Goal: Task Accomplishment & Management: Manage account settings

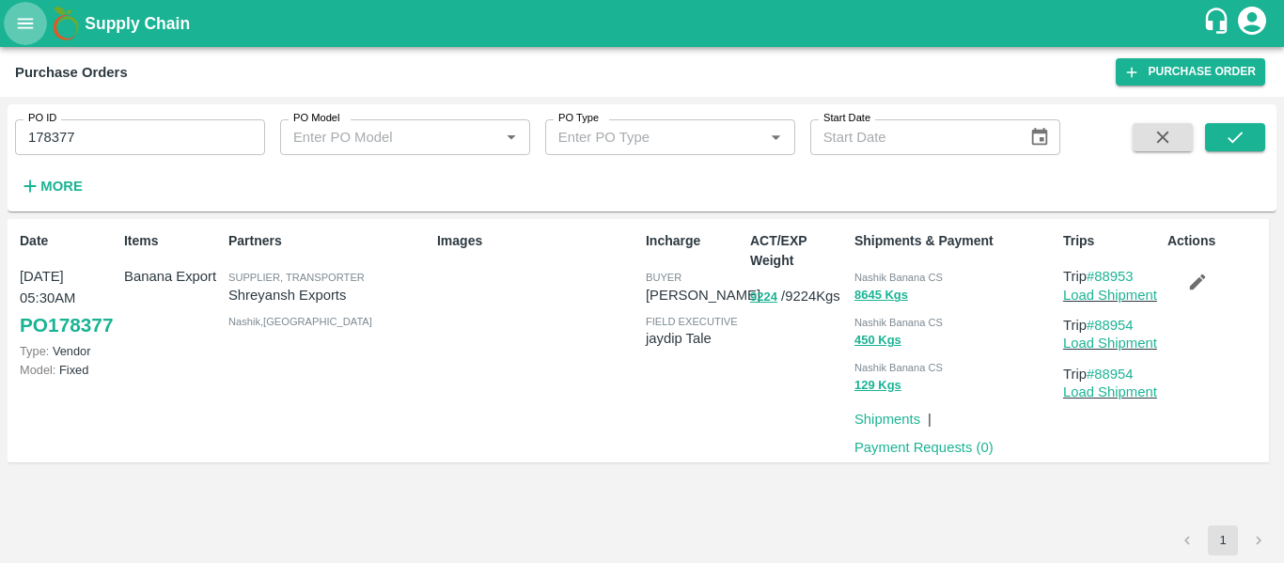
click at [27, 22] on icon "open drawer" at bounding box center [25, 23] width 21 height 21
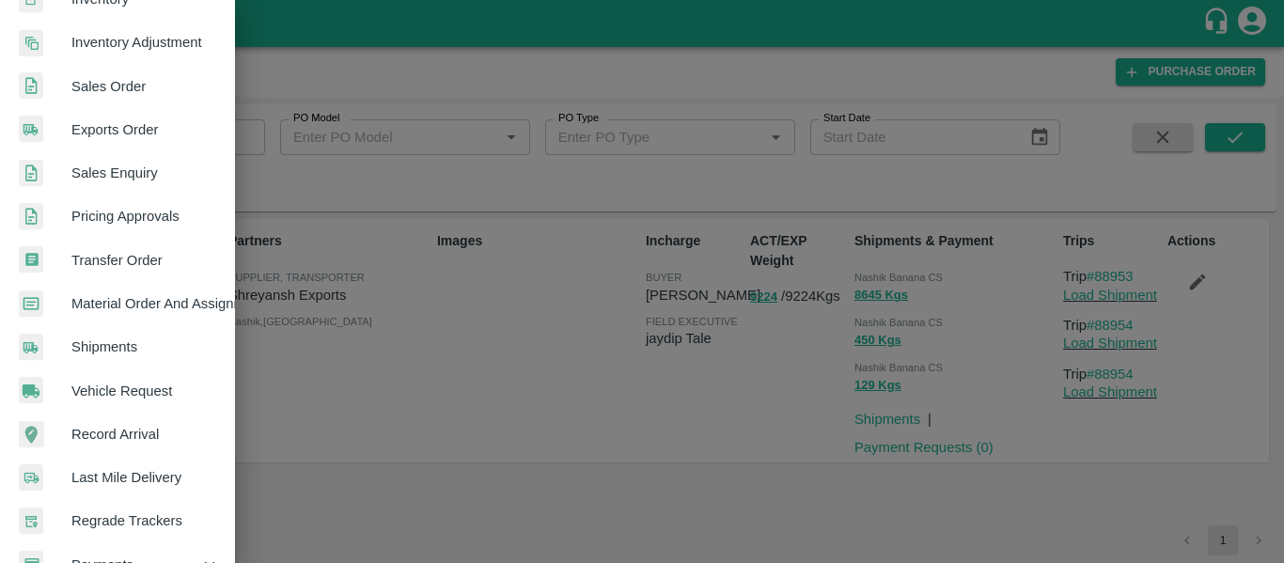
scroll to position [507, 0]
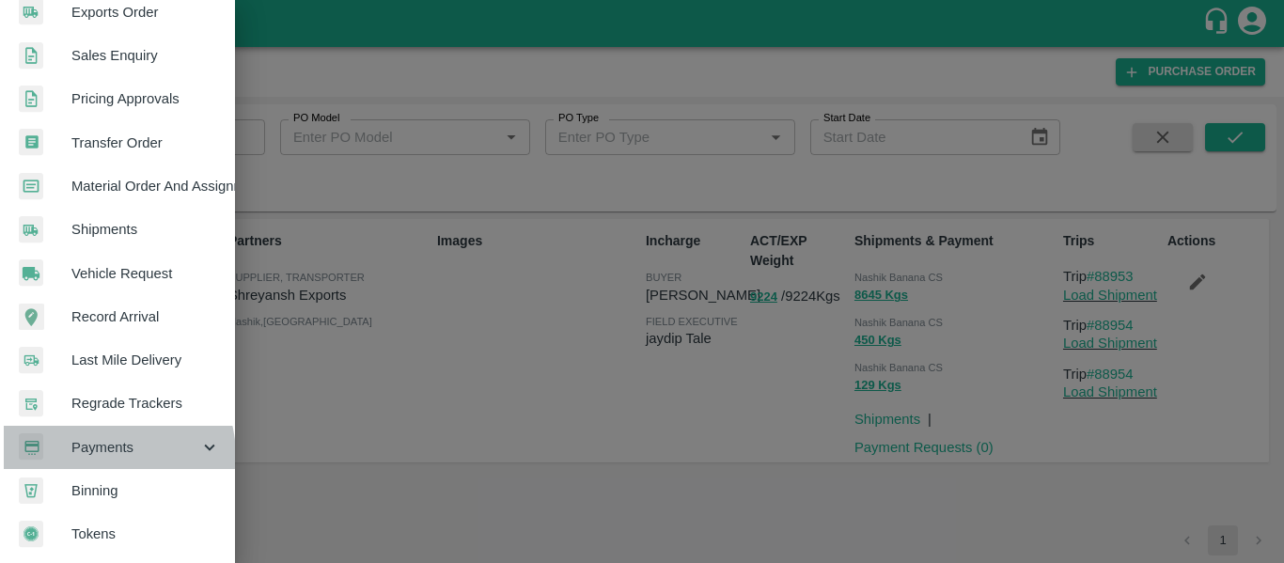
click at [94, 449] on span "Payments" at bounding box center [135, 447] width 128 height 21
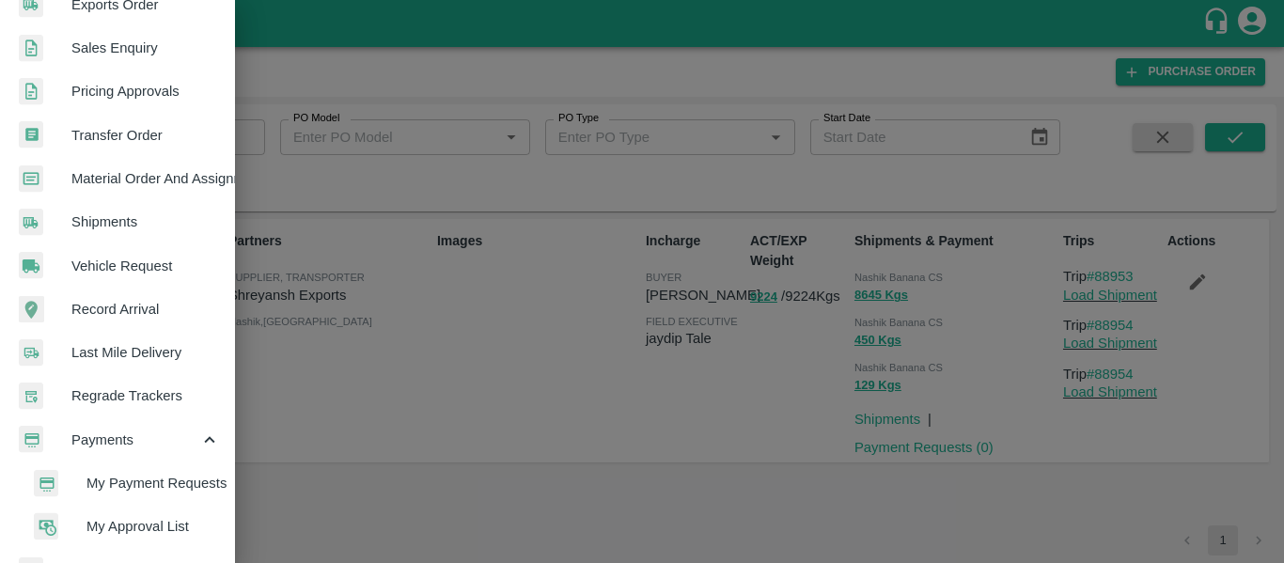
click at [161, 478] on span "My Payment Requests" at bounding box center [152, 483] width 133 height 21
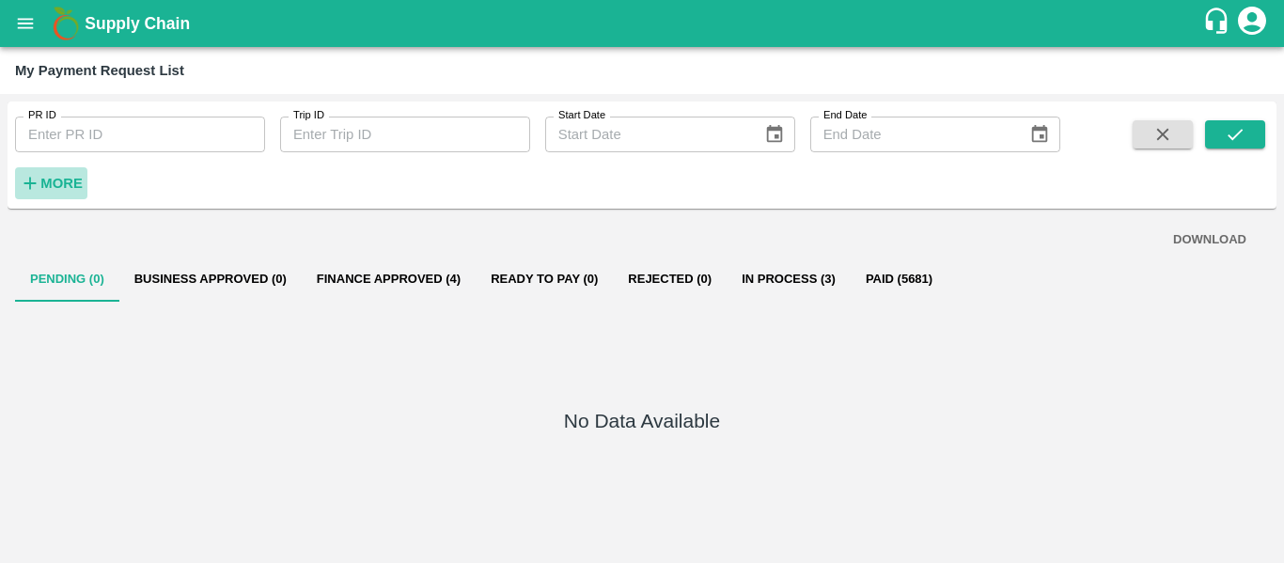
click at [60, 179] on strong "More" at bounding box center [61, 183] width 42 height 15
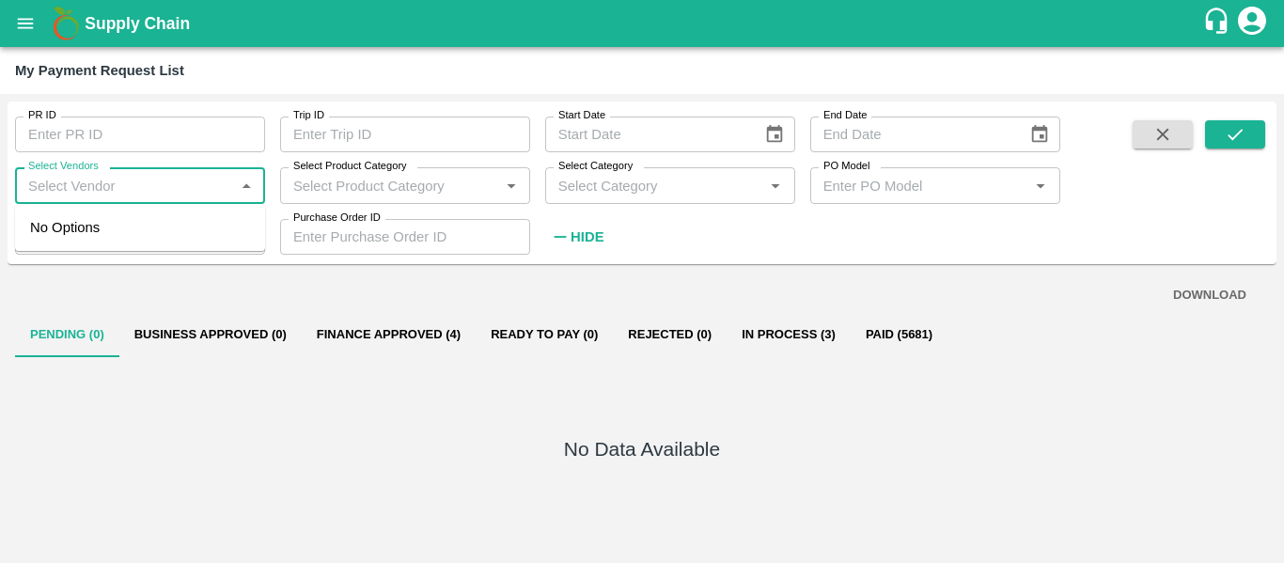
click at [105, 179] on input "Select Vendors" at bounding box center [125, 185] width 208 height 24
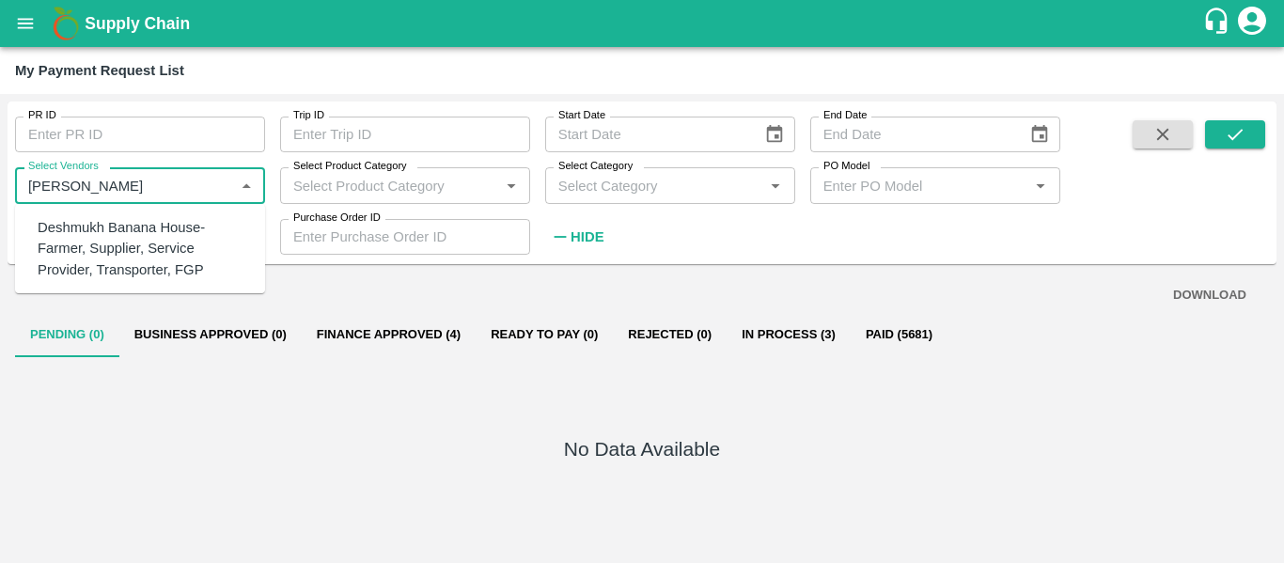
click at [174, 259] on div "Deshmukh Banana House-Farmer, Supplier, Service Provider, Transporter, FGP" at bounding box center [144, 248] width 212 height 63
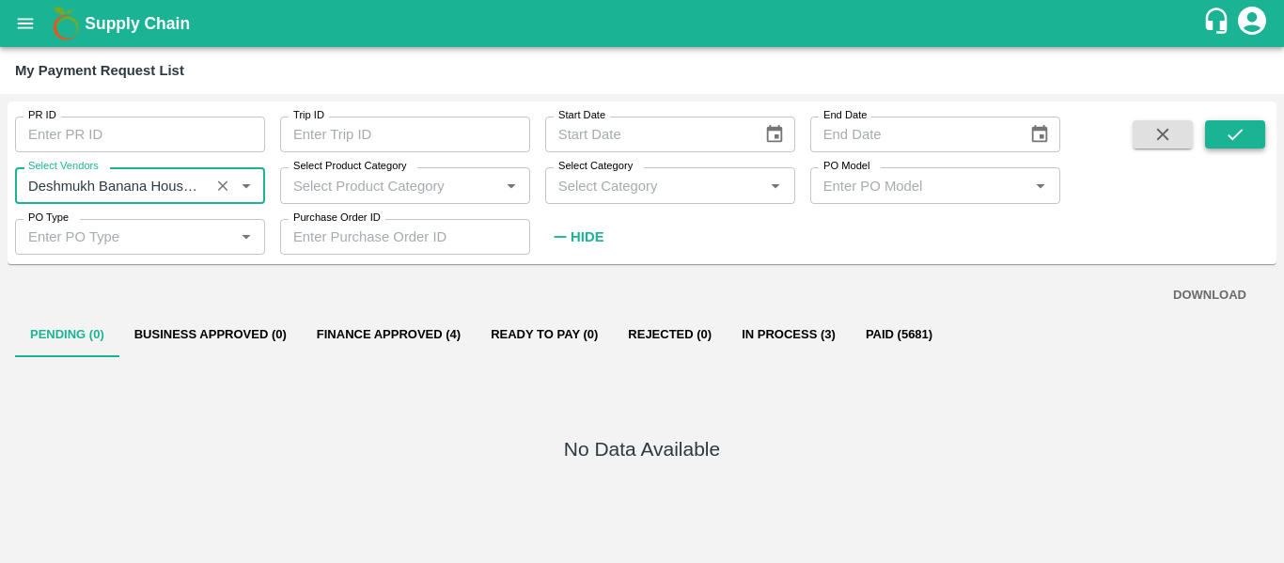
type input "Deshmukh Banana House-Farmer, Supplier, Service Provider, Transporter, FGP"
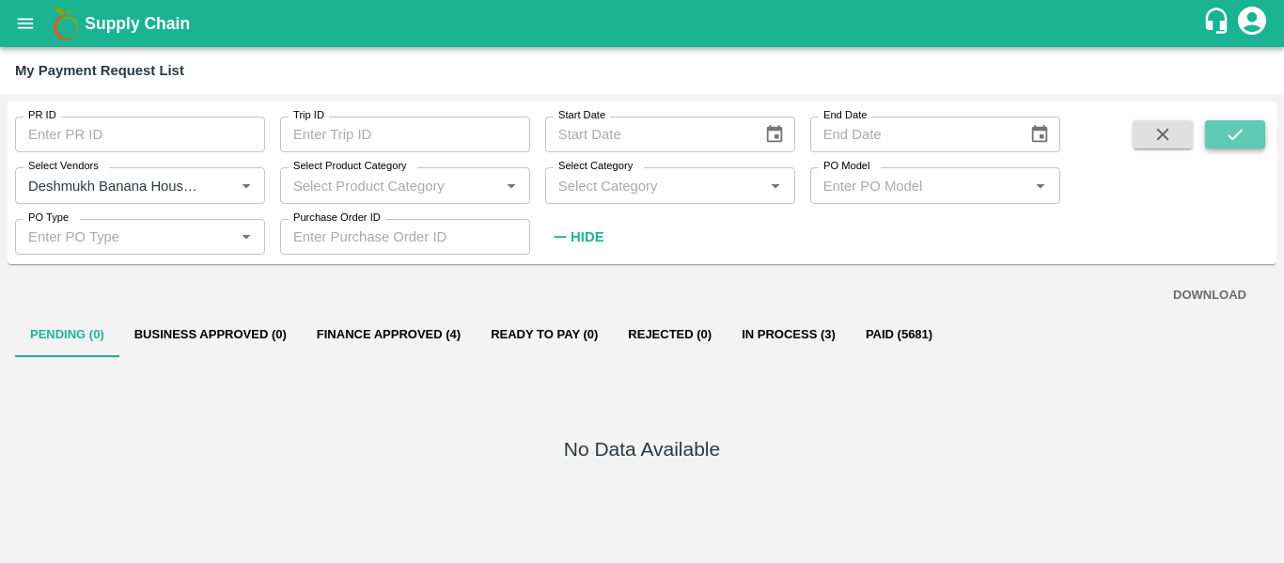
click at [1225, 140] on icon "submit" at bounding box center [1234, 134] width 21 height 21
click at [929, 333] on button "Paid (38)" at bounding box center [892, 334] width 85 height 45
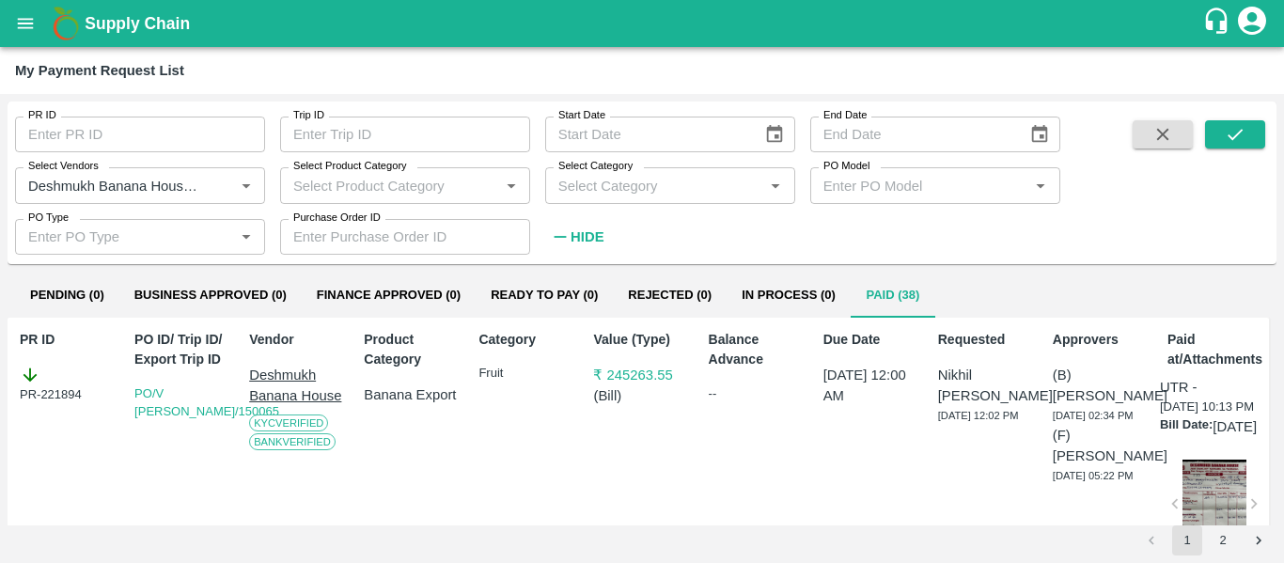
scroll to position [40, 0]
